Goal: Entertainment & Leisure: Browse casually

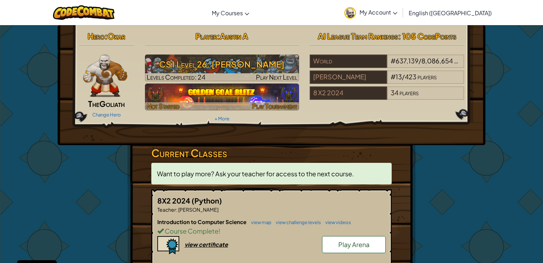
click at [224, 91] on img at bounding box center [222, 96] width 155 height 27
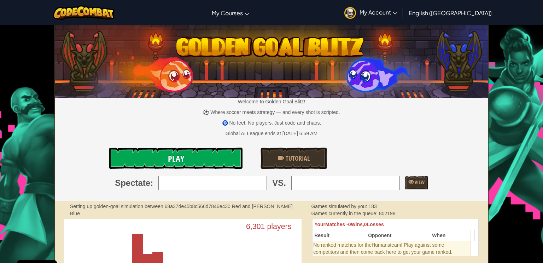
click at [211, 157] on link "Play" at bounding box center [175, 157] width 133 height 21
